Goal: Find specific page/section: Find specific page/section

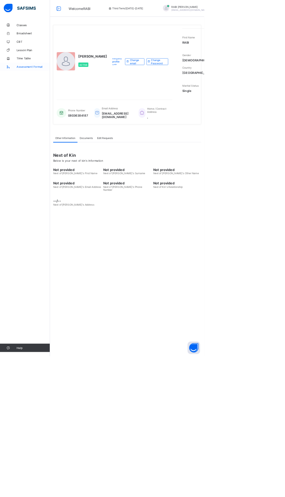
click at [31, 94] on span "Assessment Format" at bounding box center [46, 93] width 46 height 5
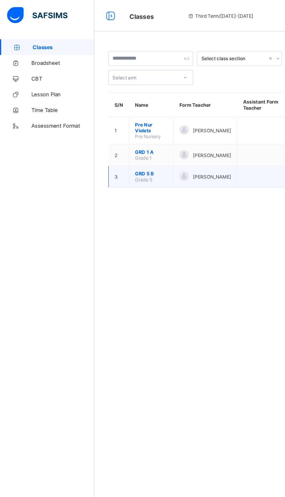
click at [114, 130] on span "GRD 5 B" at bounding box center [112, 128] width 24 height 4
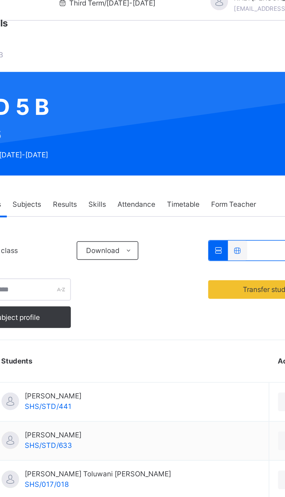
click at [160, 115] on span "Skills" at bounding box center [156, 114] width 9 height 5
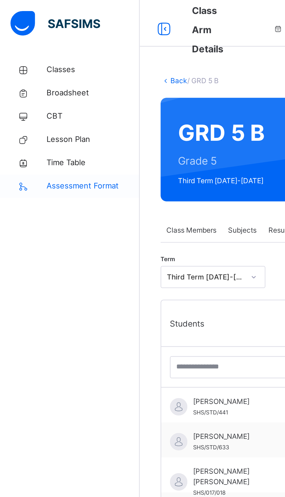
click at [51, 93] on span "Assessment Format" at bounding box center [46, 93] width 46 height 6
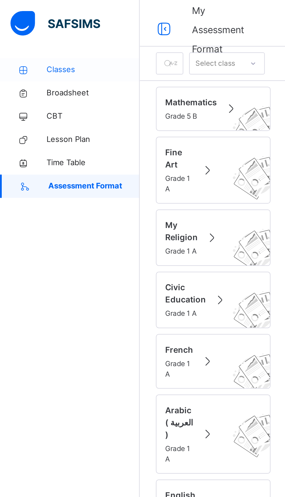
click at [32, 36] on span "Classes" at bounding box center [46, 35] width 46 height 6
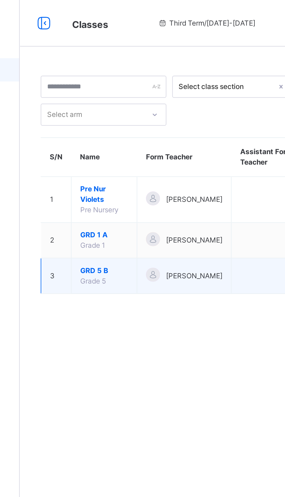
click at [114, 134] on span "GRD 5 B" at bounding box center [112, 135] width 24 height 5
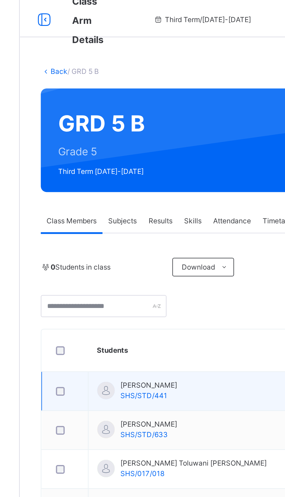
click at [163, 202] on td "[PERSON_NAME] Imam SHS/STD/441" at bounding box center [173, 199] width 138 height 19
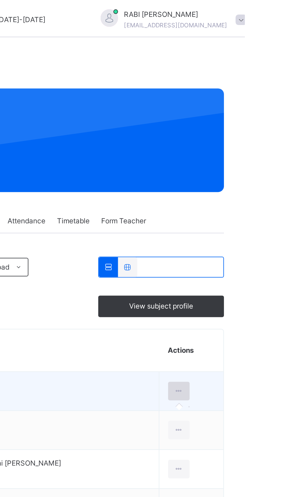
click at [249, 201] on div at bounding box center [251, 199] width 11 height 9
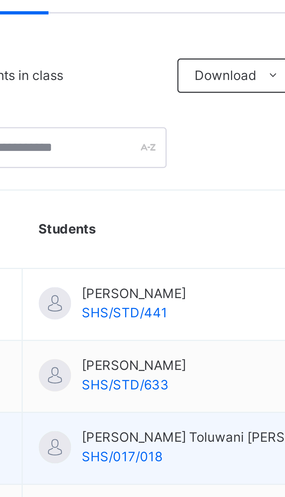
click at [155, 236] on span "[PERSON_NAME] Toluwani [PERSON_NAME]" at bounding box center [156, 235] width 73 height 5
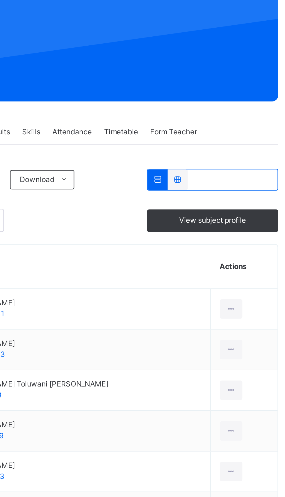
click at [232, 116] on span "Form Teacher" at bounding box center [224, 114] width 22 height 5
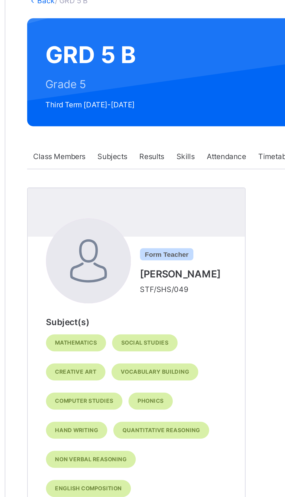
click at [102, 114] on span "Class Members" at bounding box center [95, 114] width 25 height 5
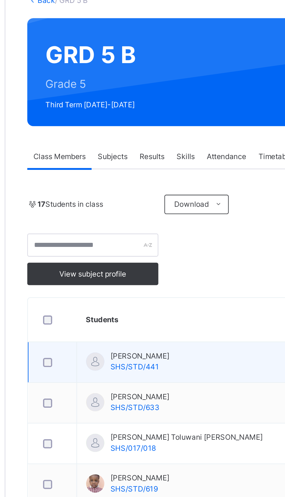
click at [148, 210] on span "[PERSON_NAME]" at bounding box center [134, 210] width 28 height 5
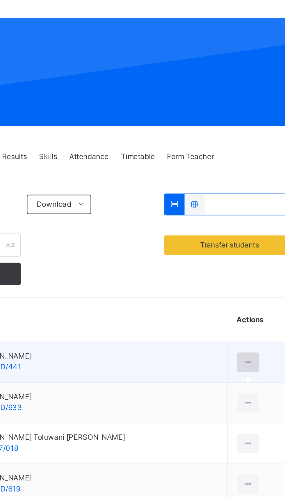
click at [248, 212] on div at bounding box center [251, 213] width 11 height 9
click at [249, 215] on icon at bounding box center [251, 213] width 5 height 5
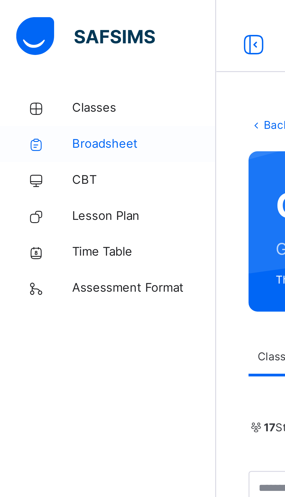
click at [46, 48] on span "Broadsheet" at bounding box center [46, 47] width 46 height 6
